Goal: Task Accomplishment & Management: Complete application form

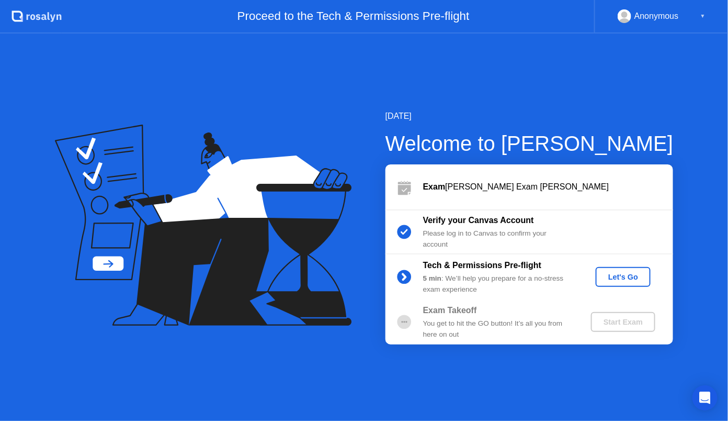
click at [645, 276] on div "Let's Go" at bounding box center [623, 277] width 47 height 8
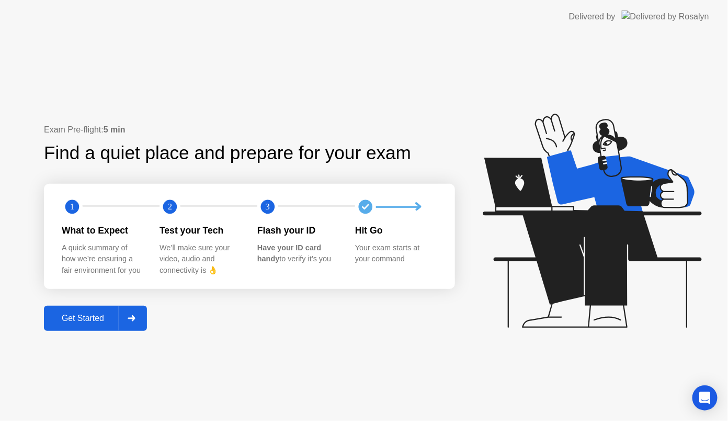
click at [86, 323] on div "Get Started" at bounding box center [83, 317] width 72 height 9
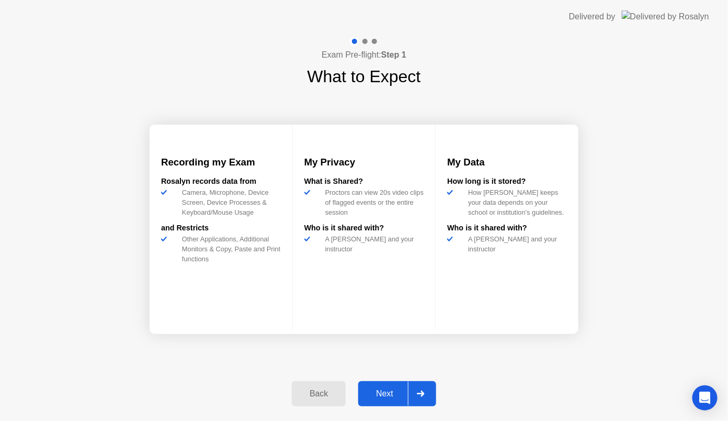
click at [427, 411] on div "Back Next" at bounding box center [364, 393] width 157 height 48
click at [394, 396] on div "Next" at bounding box center [385, 393] width 47 height 9
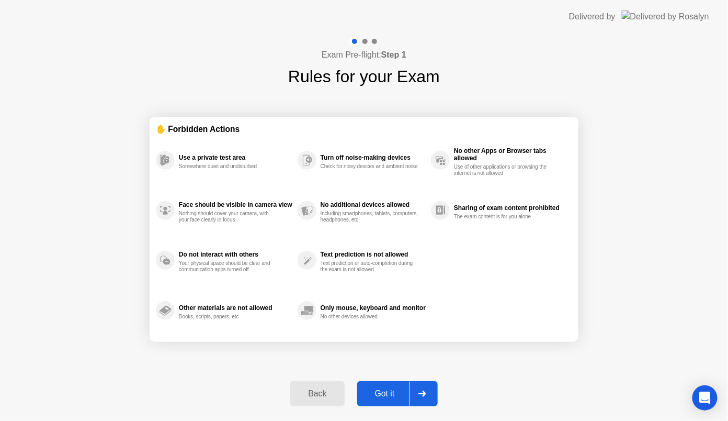
click at [392, 395] on div "Got it" at bounding box center [385, 393] width 49 height 9
select select "**********"
select select "*******"
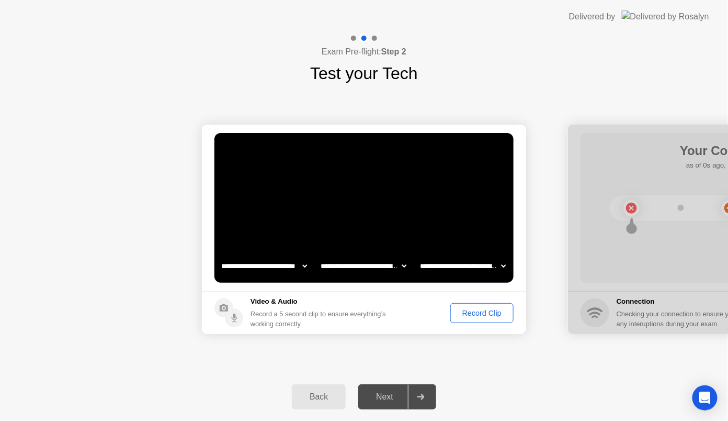
click at [500, 309] on div "Record Clip" at bounding box center [482, 313] width 56 height 8
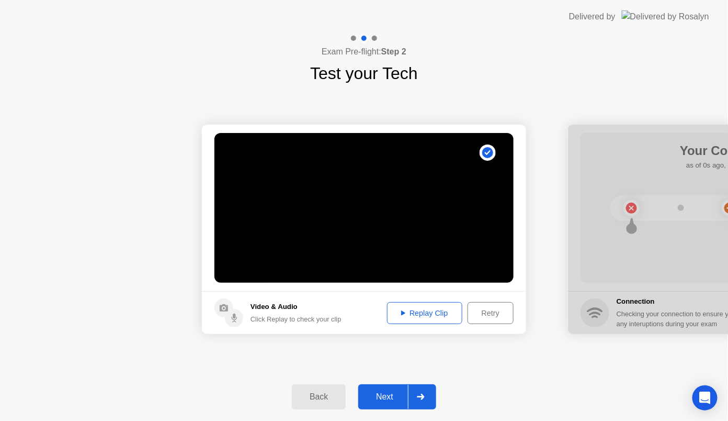
click at [380, 392] on div "Next" at bounding box center [385, 396] width 47 height 9
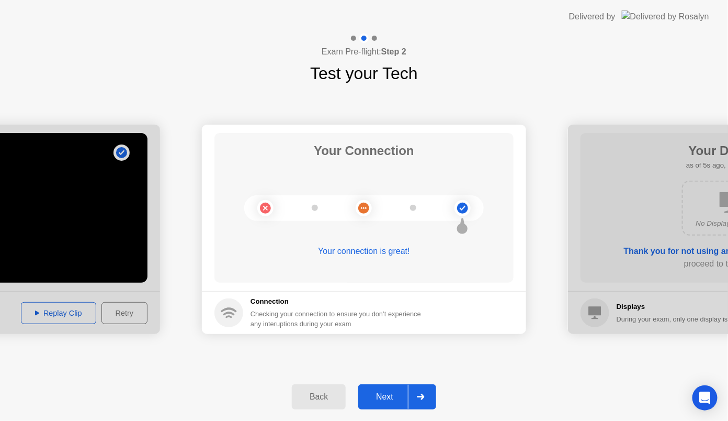
click at [375, 390] on button "Next" at bounding box center [397, 396] width 78 height 25
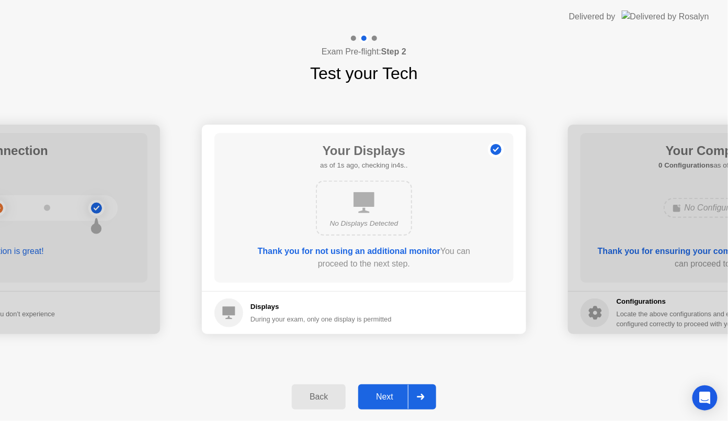
click at [391, 399] on div "Next" at bounding box center [385, 396] width 47 height 9
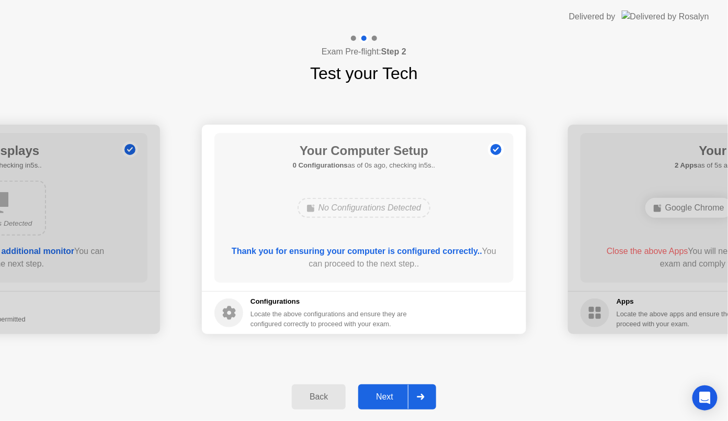
click at [391, 399] on div "Next" at bounding box center [385, 396] width 47 height 9
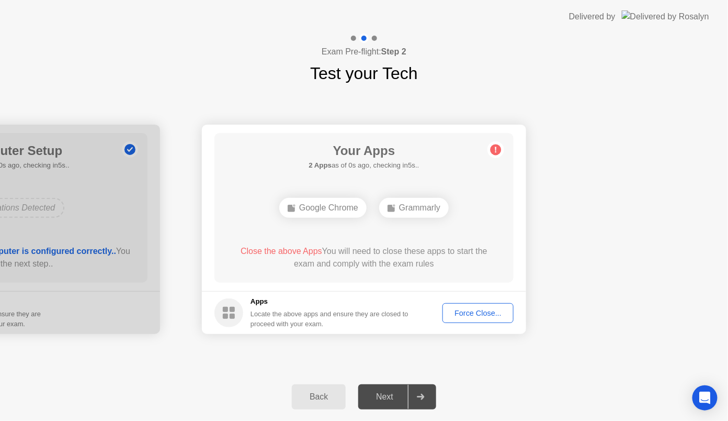
click at [484, 311] on div "Force Close..." at bounding box center [478, 313] width 64 height 8
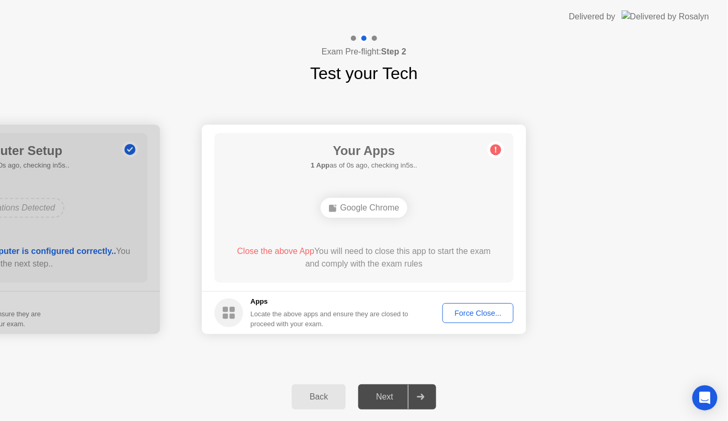
click at [495, 317] on div "Force Close..." at bounding box center [478, 313] width 64 height 8
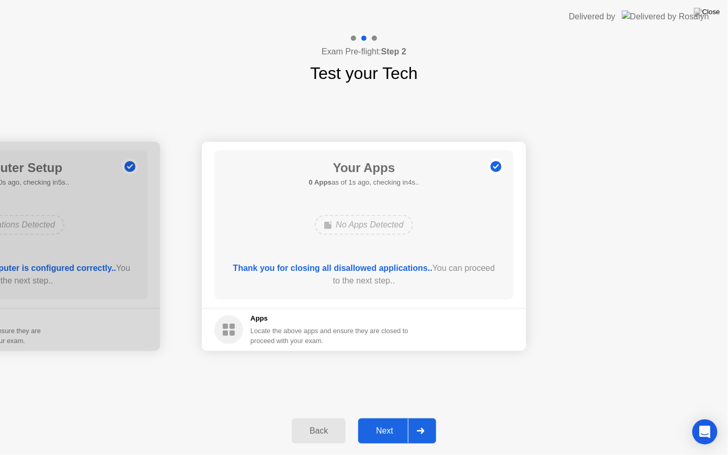
click at [383, 420] on button "Next" at bounding box center [397, 431] width 78 height 25
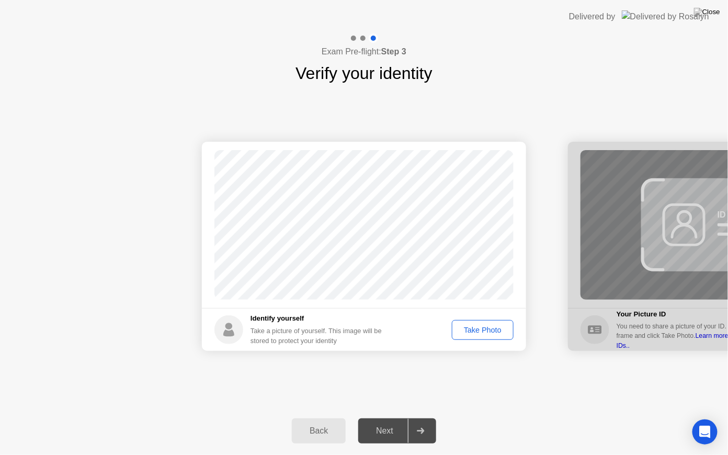
click at [483, 334] on div "Take Photo" at bounding box center [483, 330] width 54 height 8
click at [392, 420] on button "Next" at bounding box center [397, 431] width 78 height 25
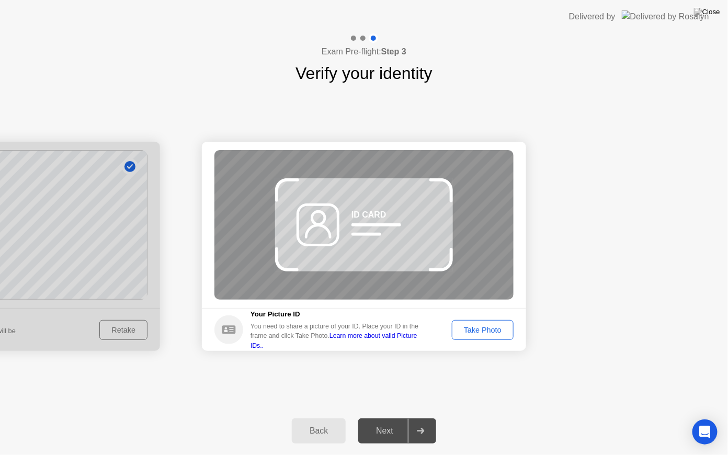
click at [486, 334] on div "Take Photo" at bounding box center [483, 330] width 54 height 8
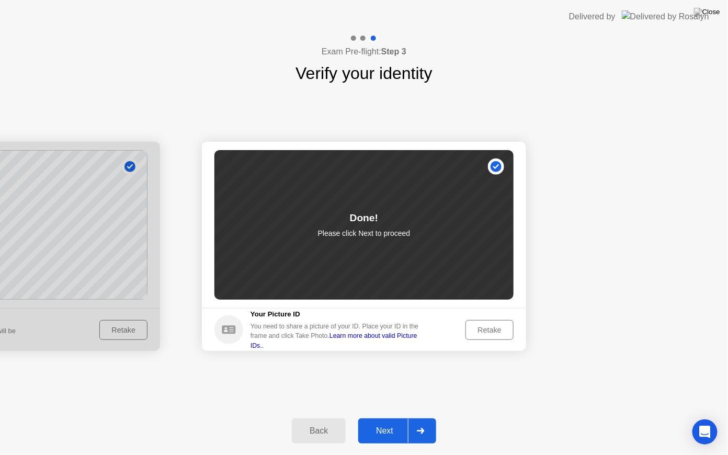
click at [389, 420] on div "Next" at bounding box center [385, 430] width 47 height 9
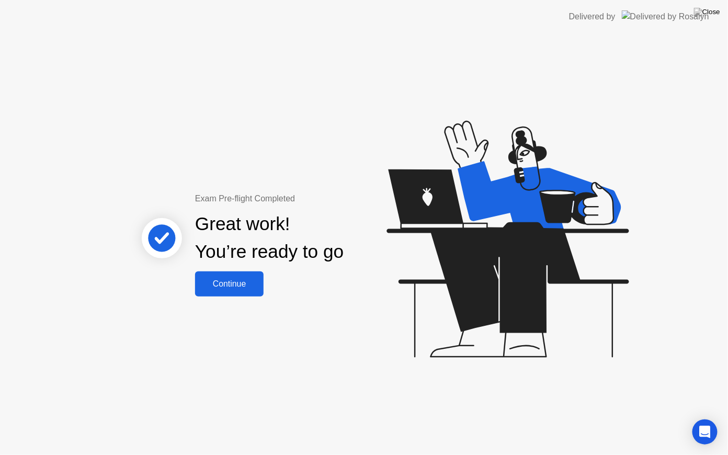
click at [234, 280] on div "Continue" at bounding box center [229, 283] width 62 height 9
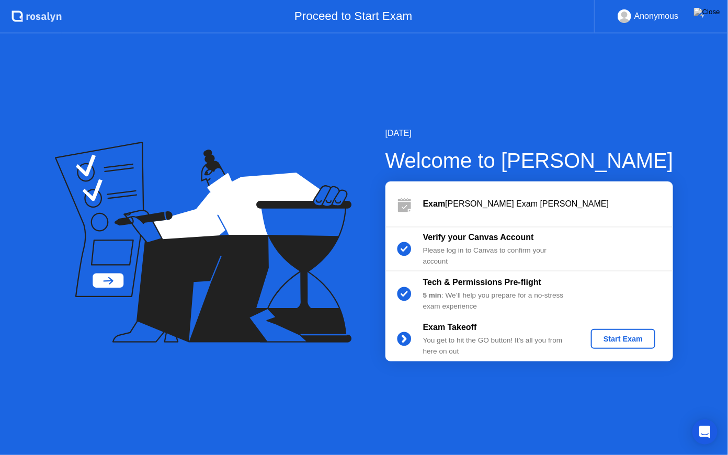
click at [612, 336] on div "Start Exam" at bounding box center [624, 339] width 56 height 8
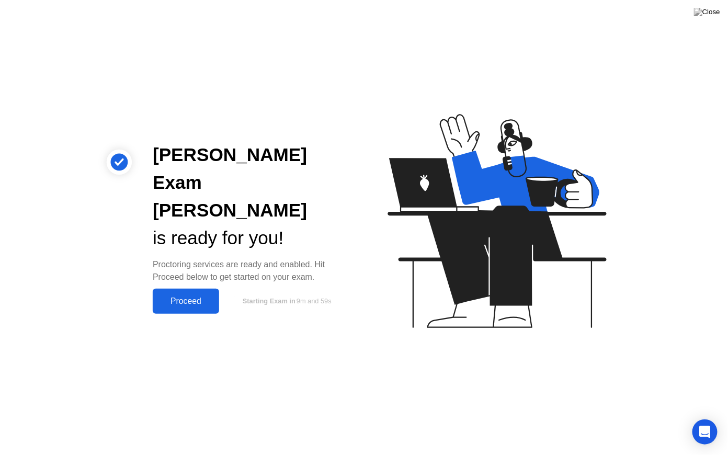
click at [169, 297] on div "Proceed" at bounding box center [186, 301] width 60 height 9
